Goal: Task Accomplishment & Management: Complete application form

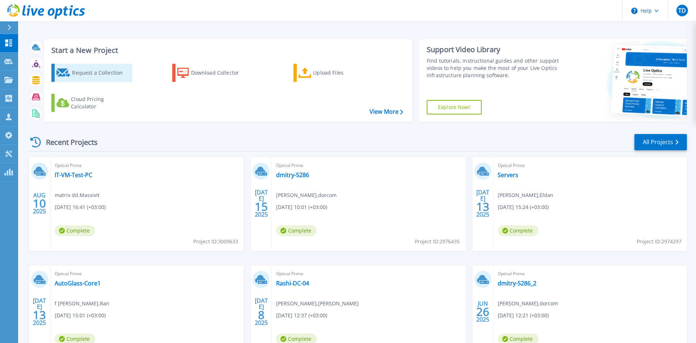
click at [81, 73] on div "Request a Collection" at bounding box center [101, 73] width 58 height 14
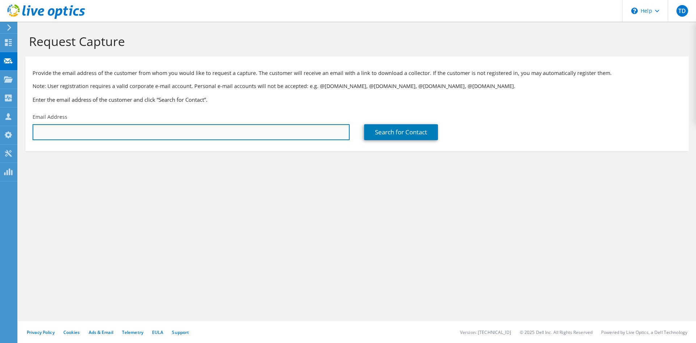
click at [77, 137] on input "text" at bounding box center [191, 132] width 317 height 16
paste input "Faloki2892!"
type input "F"
click at [123, 131] on input "text" at bounding box center [191, 132] width 317 height 16
paste input ""manmar@harish.muni.il" <manmar@harish.muni.il>"
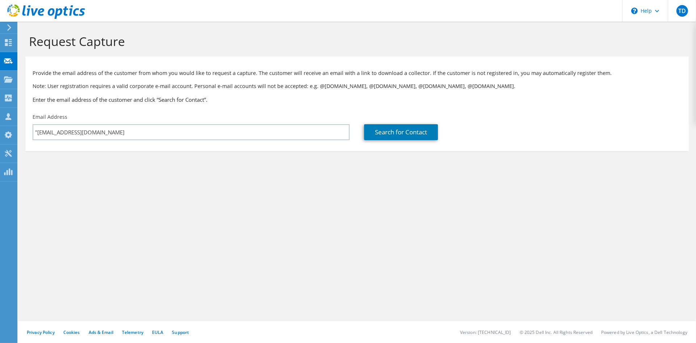
click at [129, 218] on div "Request Capture Provide the email address of the customer from whom you would l…" at bounding box center [357, 182] width 678 height 321
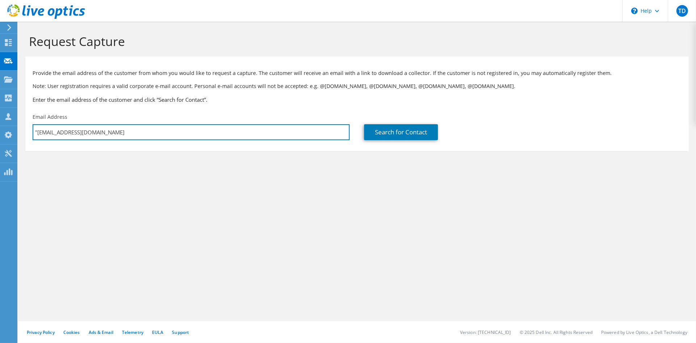
click at [32, 131] on div "Email Address "manmar@harish.muni.il" at bounding box center [191, 127] width 332 height 34
type input "[EMAIL_ADDRESS][DOMAIN_NAME]"
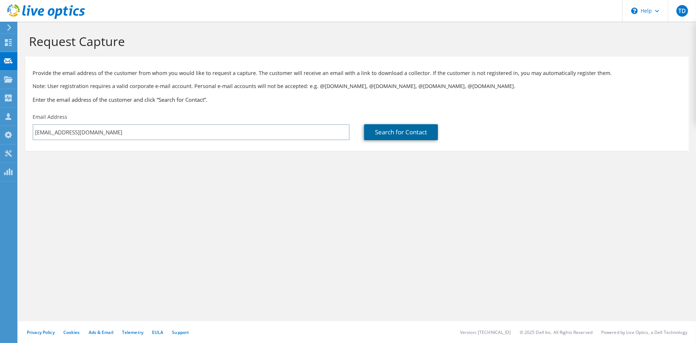
click at [406, 131] on link "Search for Contact" at bounding box center [401, 132] width 74 height 16
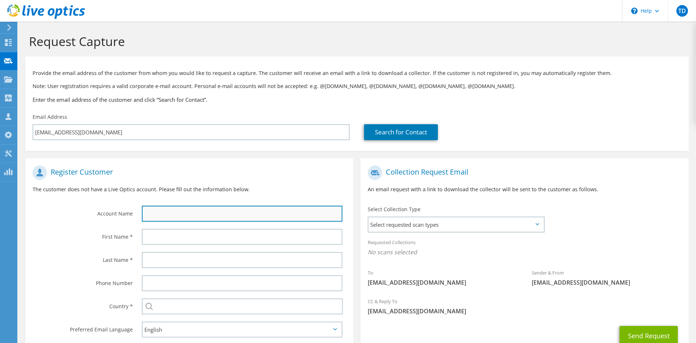
click at [163, 210] on input "text" at bounding box center [242, 214] width 201 height 16
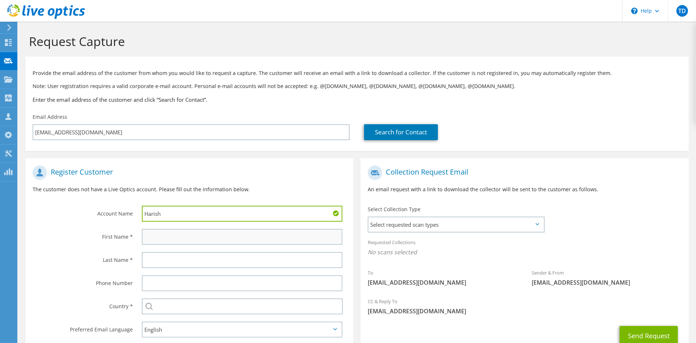
type input "Harish"
click at [166, 240] on input "text" at bounding box center [242, 237] width 201 height 16
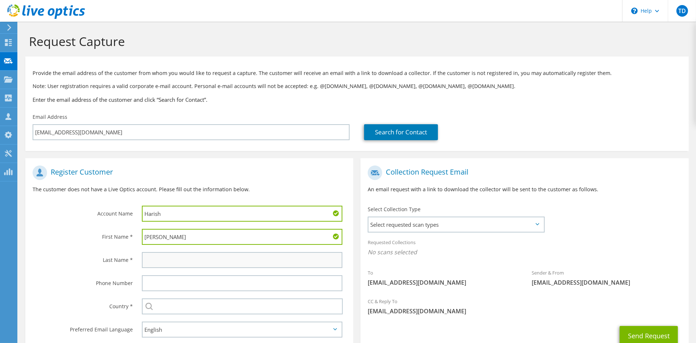
type input "Moshe"
click at [156, 262] on input "text" at bounding box center [242, 260] width 201 height 16
type input "eee"
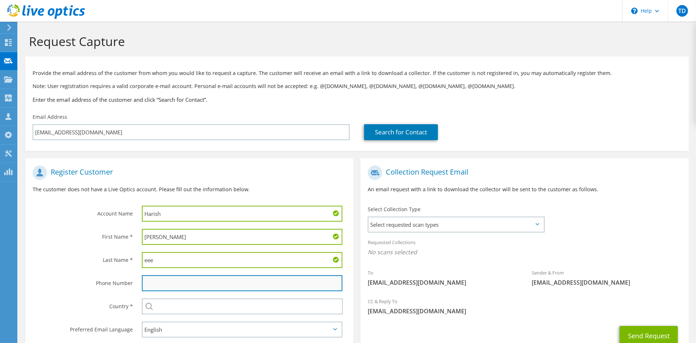
click at [155, 281] on input "text" at bounding box center [242, 283] width 201 height 16
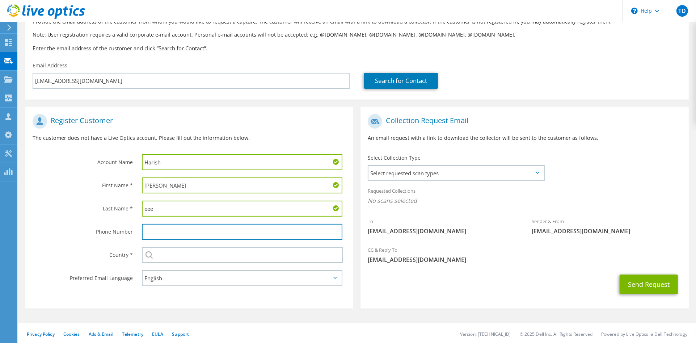
scroll to position [53, 0]
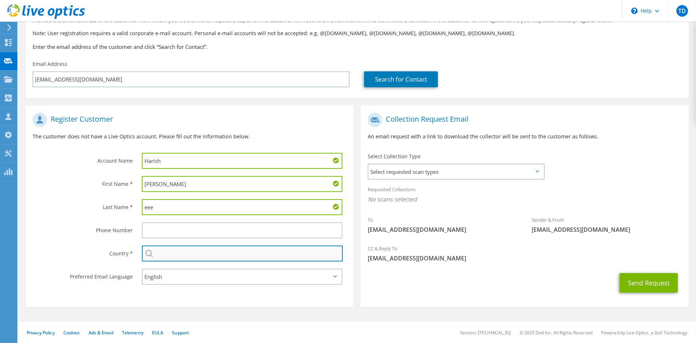
click at [164, 252] on input "text" at bounding box center [242, 253] width 201 height 16
type input "Israel"
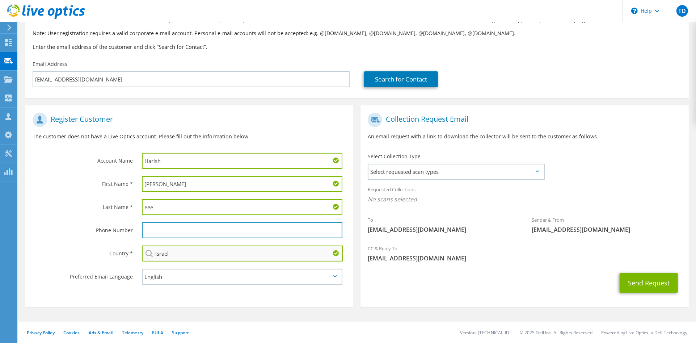
type input "0546683955"
type input "Israel"
drag, startPoint x: 186, startPoint y: 227, endPoint x: 127, endPoint y: 226, distance: 59.0
click at [127, 226] on div "Phone Number 0546683955" at bounding box center [189, 230] width 328 height 23
click at [227, 294] on section "Register Customer The customer does not have a Live Optics account. Please fill…" at bounding box center [189, 206] width 328 height 202
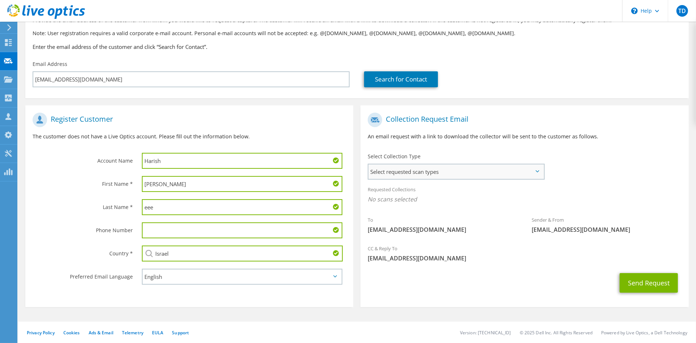
click at [394, 171] on span "Select requested scan types" at bounding box center [456, 171] width 175 height 14
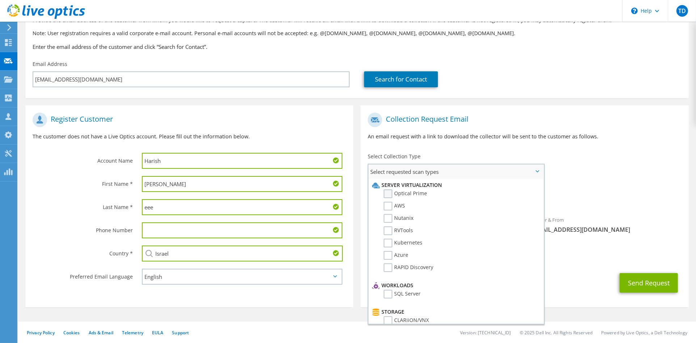
drag, startPoint x: 391, startPoint y: 193, endPoint x: 395, endPoint y: 193, distance: 4.3
click at [392, 193] on label "Optical Prime" at bounding box center [405, 193] width 43 height 9
click at [0, 0] on input "Optical Prime" at bounding box center [0, 0] width 0 height 0
click at [587, 187] on div "Requested Collections No scans selected Optical Prime" at bounding box center [525, 196] width 328 height 29
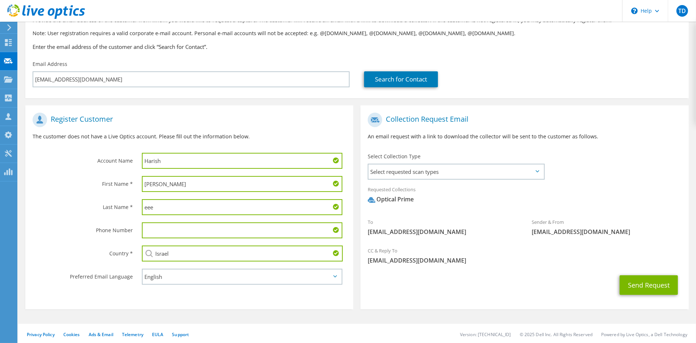
scroll to position [55, 0]
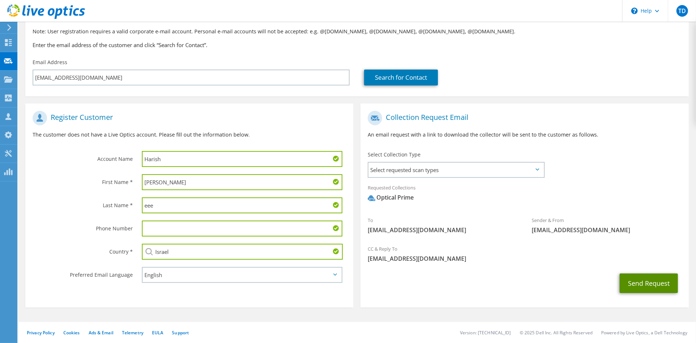
click at [639, 277] on button "Send Request" at bounding box center [649, 283] width 58 height 20
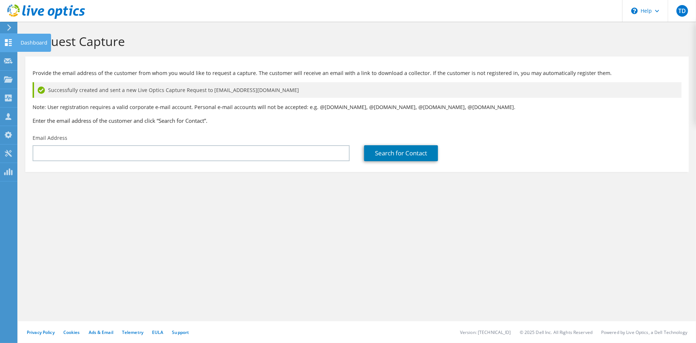
click at [8, 43] on icon at bounding box center [8, 42] width 9 height 7
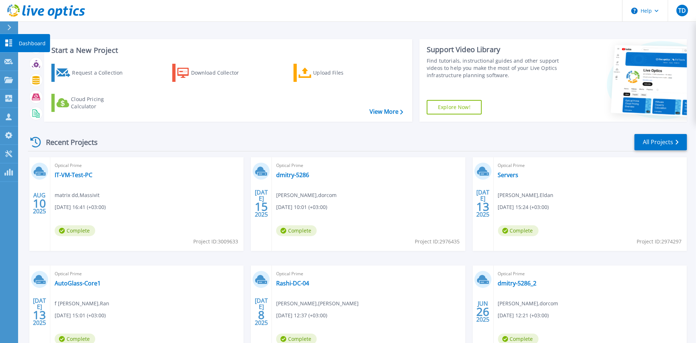
click at [21, 42] on p "Dashboard" at bounding box center [32, 43] width 27 height 19
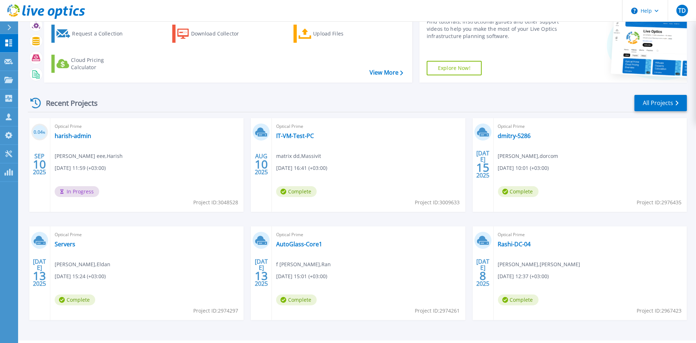
scroll to position [58, 0]
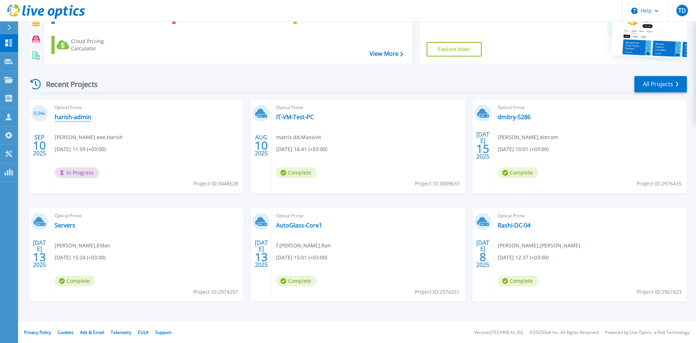
click at [73, 116] on link "harish-admin" at bounding box center [73, 116] width 37 height 7
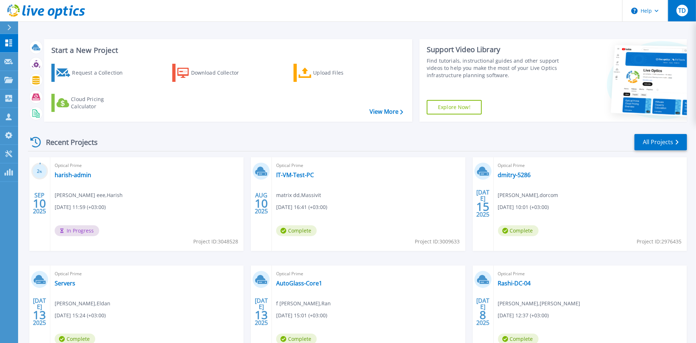
click at [686, 10] on span "TD" at bounding box center [683, 11] width 8 height 6
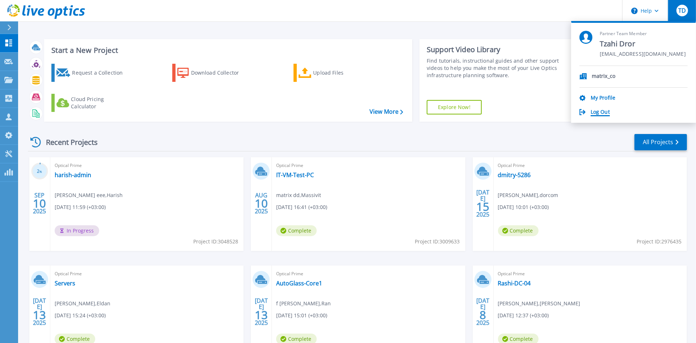
click at [594, 112] on link "Log Out" at bounding box center [600, 112] width 19 height 7
